Goal: Information Seeking & Learning: Find specific fact

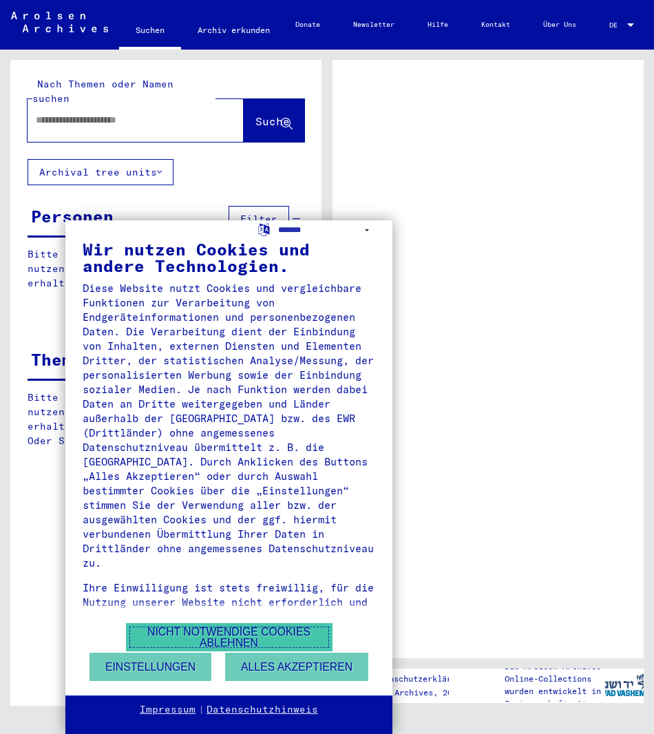
click at [255, 632] on button "Nicht notwendige Cookies ablehnen" at bounding box center [229, 637] width 206 height 28
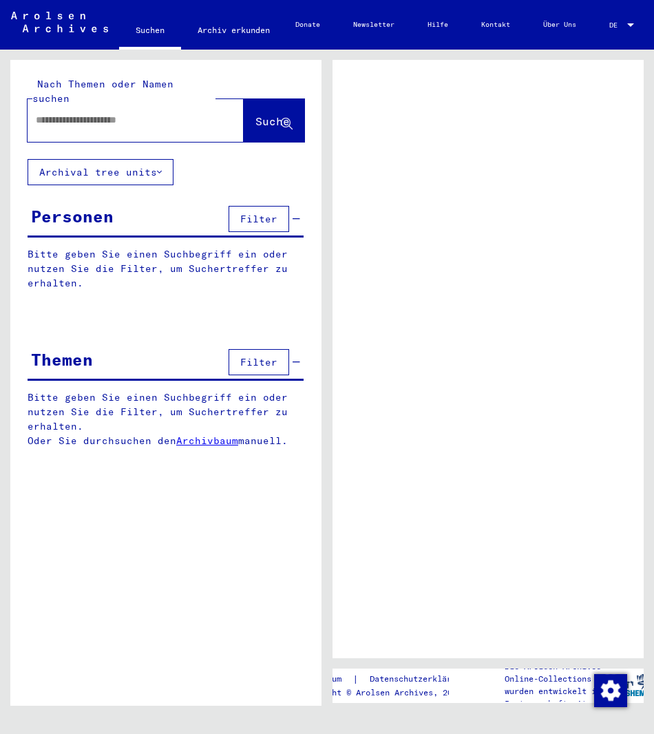
click at [155, 113] on input "text" at bounding box center [123, 120] width 175 height 14
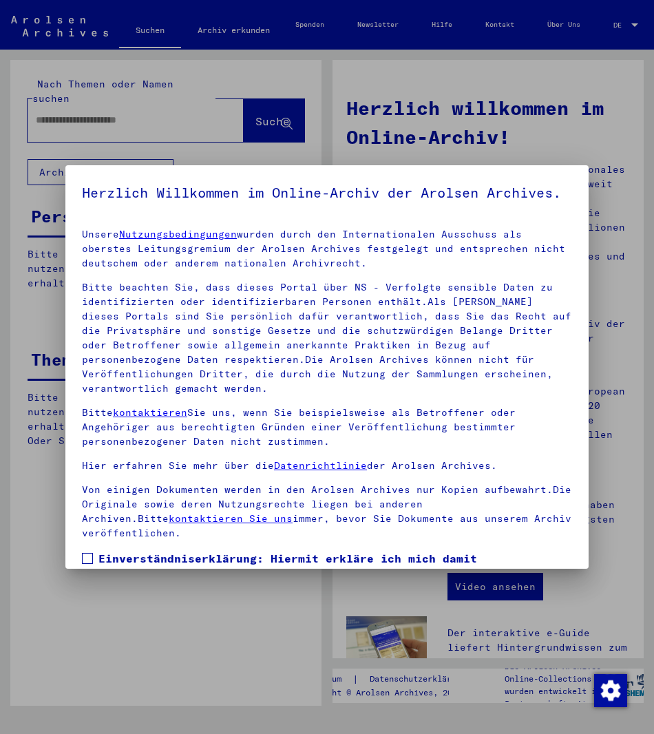
scroll to position [152, 0]
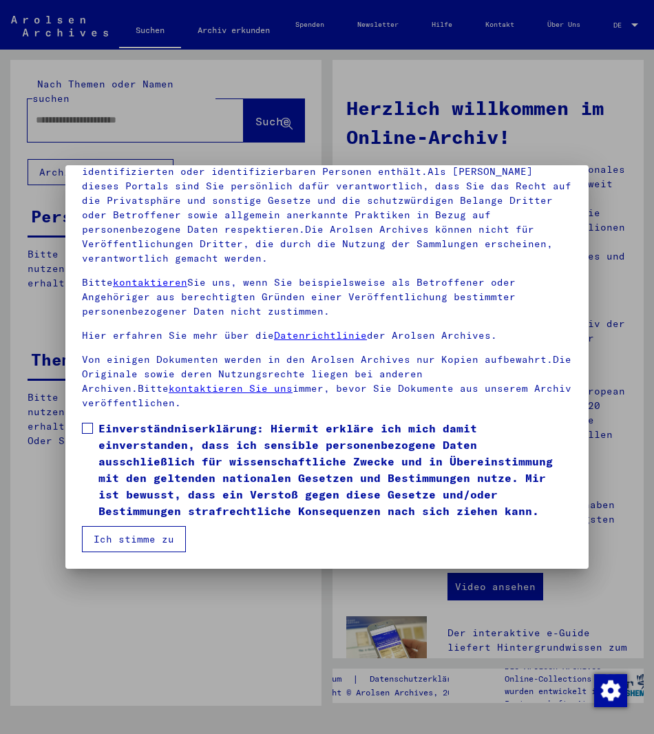
click at [93, 427] on label "Einverständniserklärung: Hiermit erkläre ich mich damit einverstanden, dass ich…" at bounding box center [327, 469] width 490 height 99
click at [121, 535] on button "Ich stimme zu" at bounding box center [134, 539] width 104 height 26
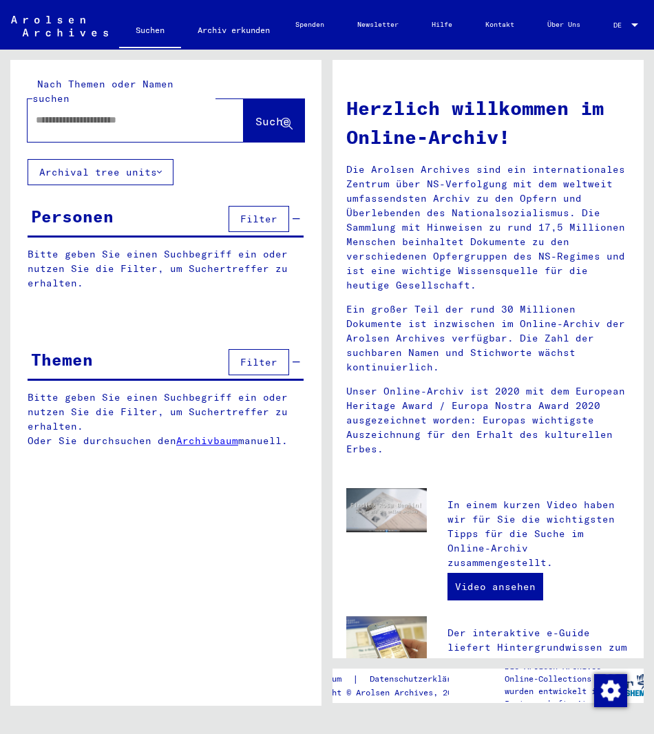
click at [96, 113] on input "text" at bounding box center [119, 120] width 167 height 14
type input "**********"
